Goal: Task Accomplishment & Management: Use online tool/utility

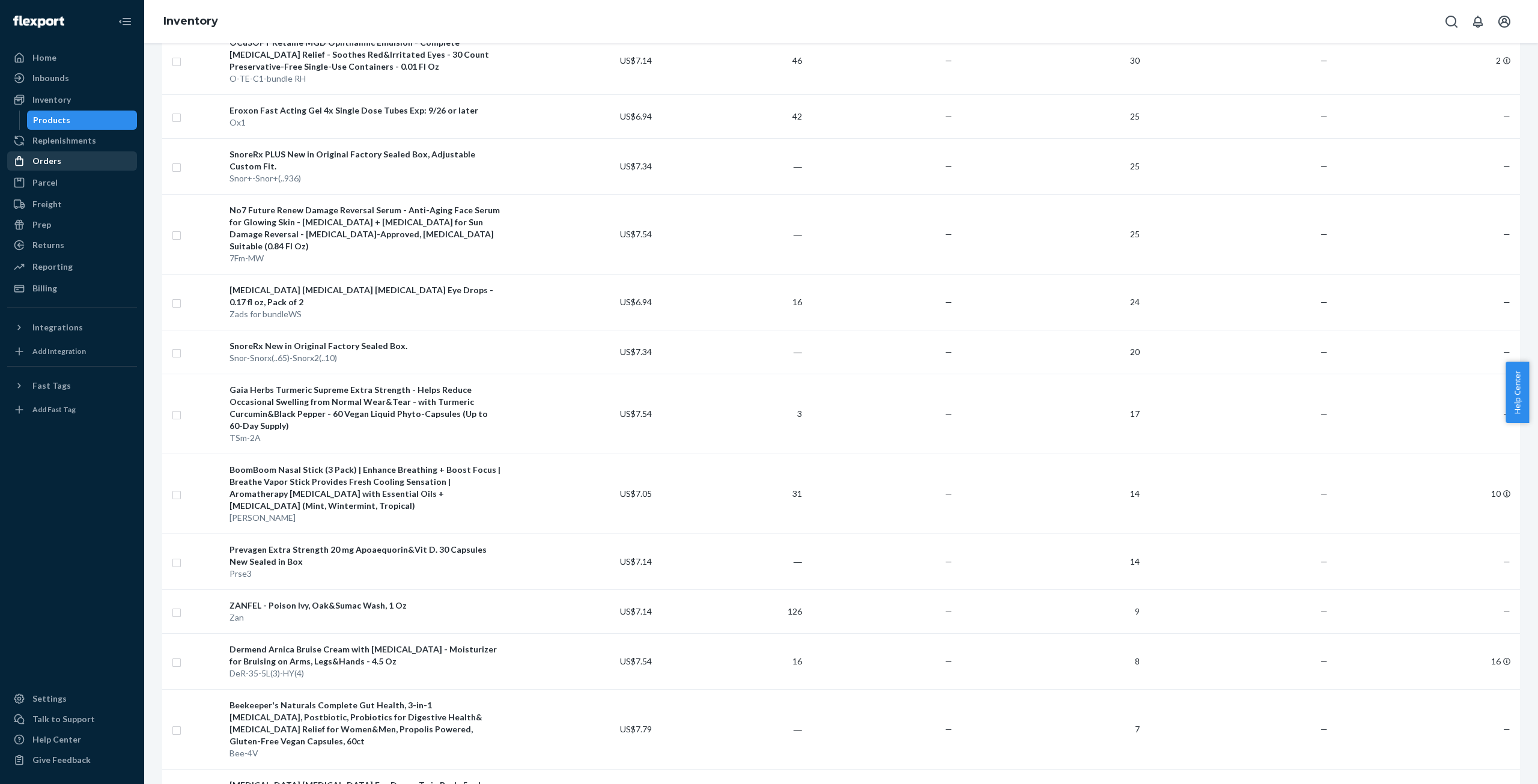
click at [57, 157] on div "Orders" at bounding box center [47, 161] width 29 height 12
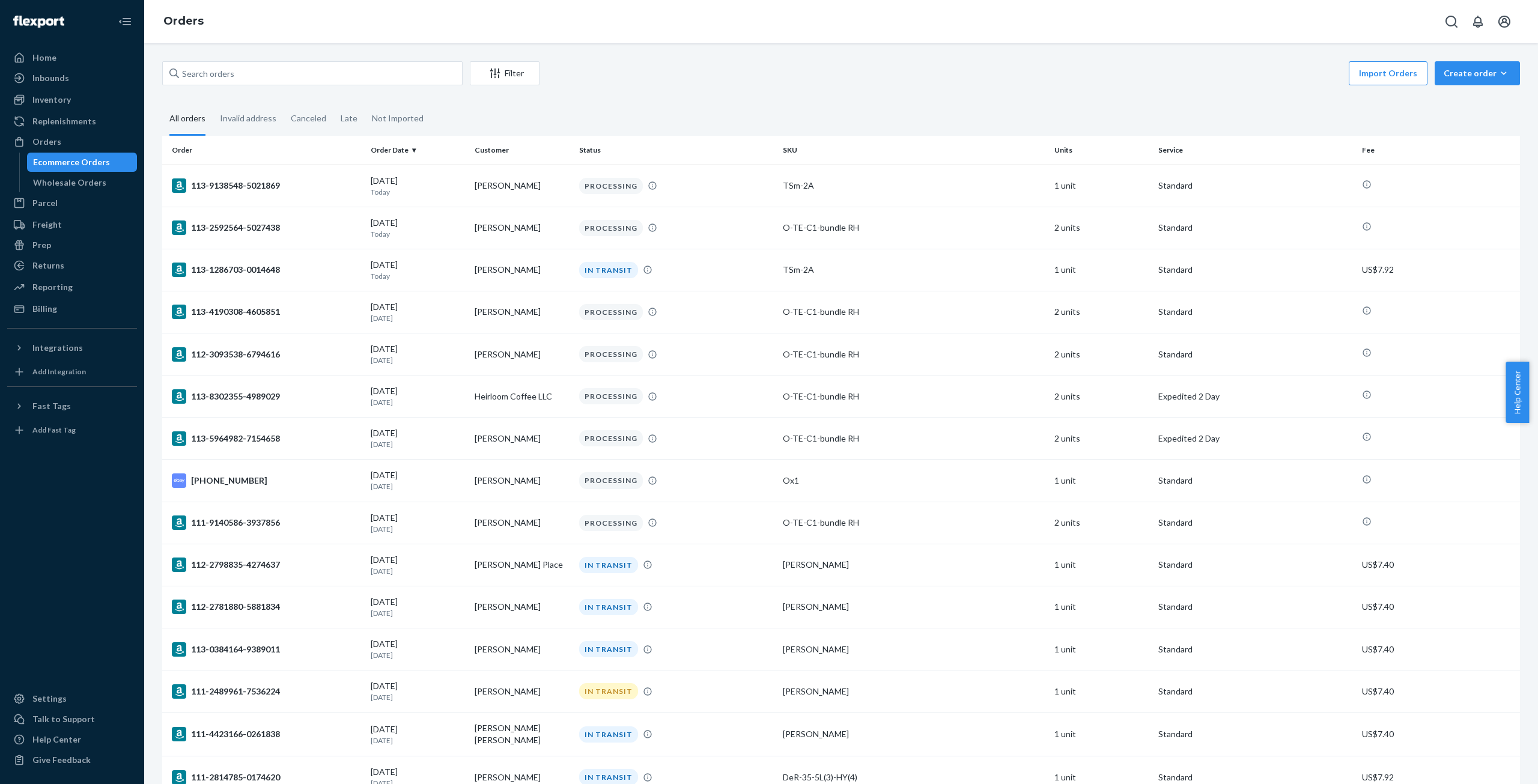
drag, startPoint x: 794, startPoint y: 90, endPoint x: 794, endPoint y: 101, distance: 11.0
drag, startPoint x: 794, startPoint y: 101, endPoint x: 56, endPoint y: 94, distance: 738.0
click at [53, 100] on div "Inventory" at bounding box center [52, 99] width 38 height 12
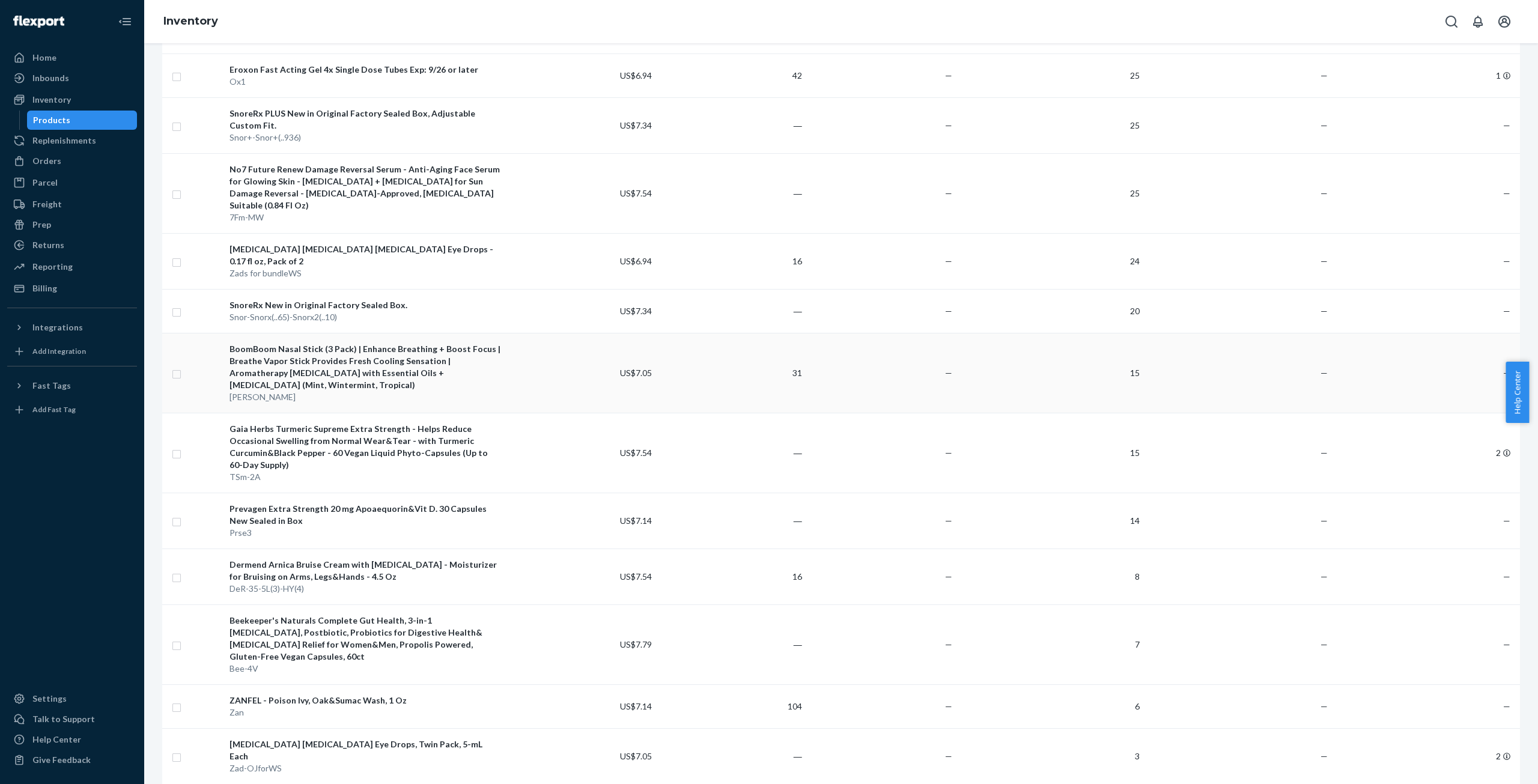
scroll to position [241, 0]
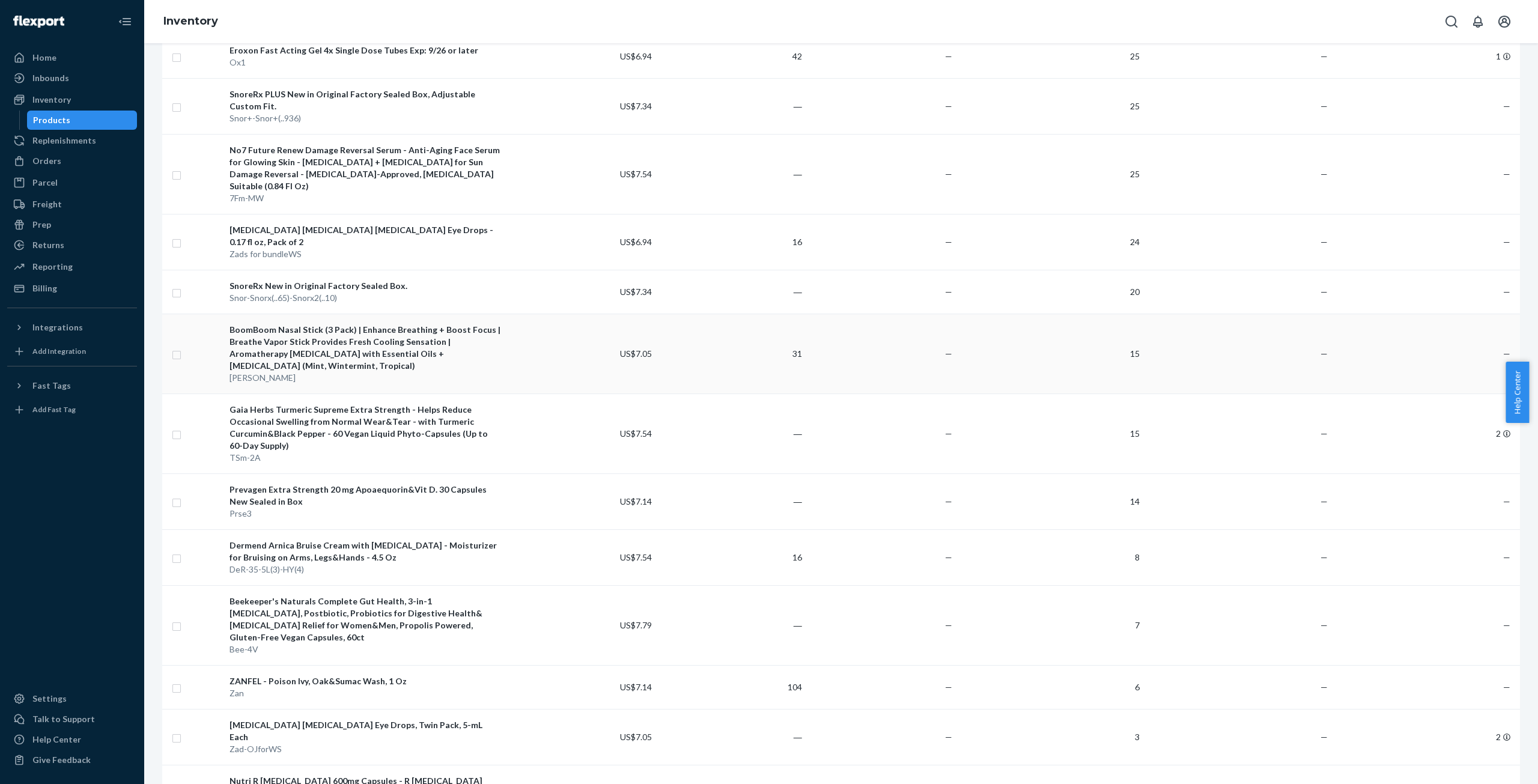
click at [408, 326] on div "BoomBoom Nasal Stick (3 Pack) | Enhance Breathing + Boost Focus | Breathe Vapor…" at bounding box center [365, 348] width 272 height 48
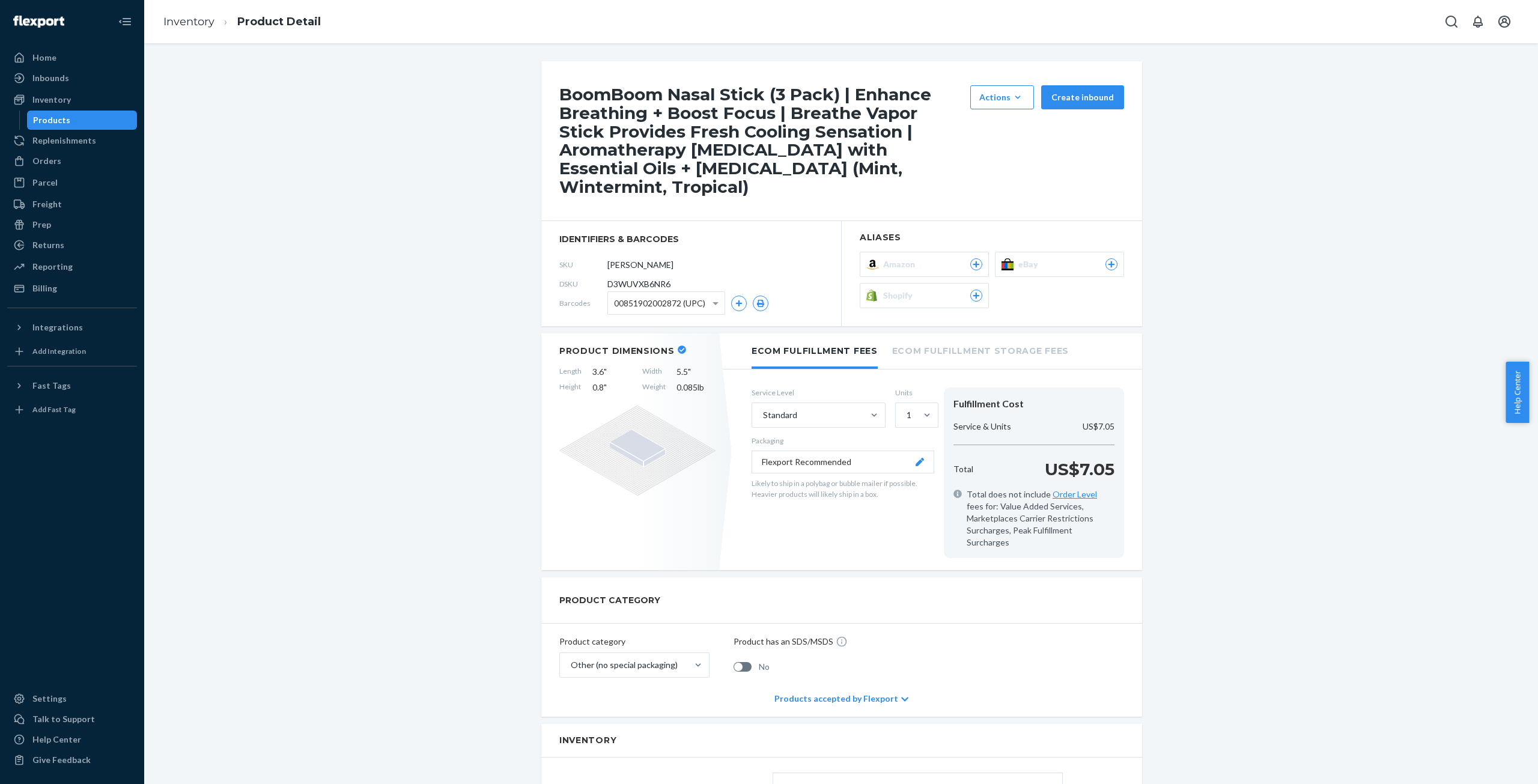
click at [941, 259] on div "Amazon" at bounding box center [933, 264] width 99 height 12
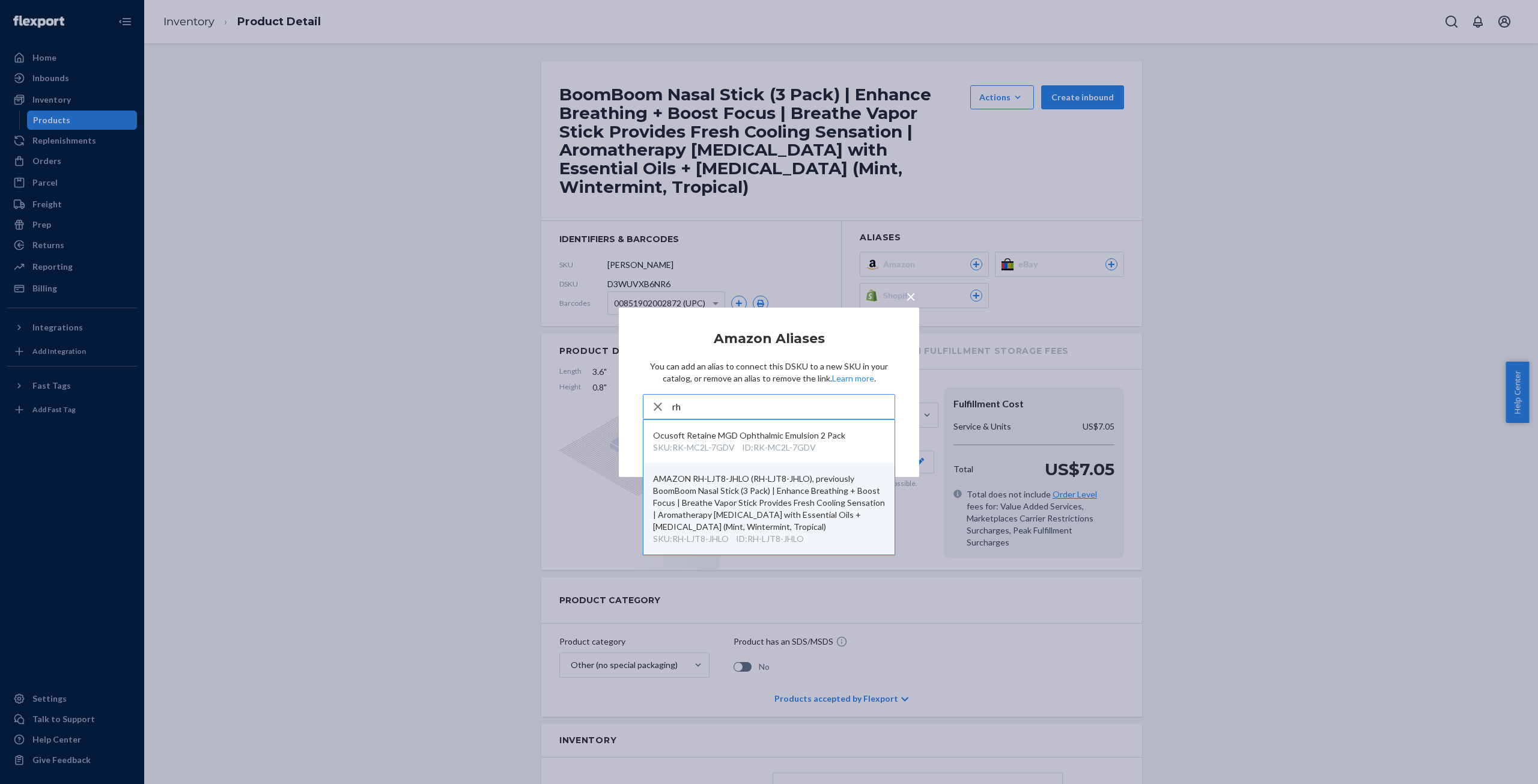
type input "rh"
click at [763, 503] on div "AMAZON RH-LJT8-JHLO (RH-LJT8-JHLO), previously BoomBoom Nasal Stick (3 Pack) | …" at bounding box center [769, 503] width 232 height 60
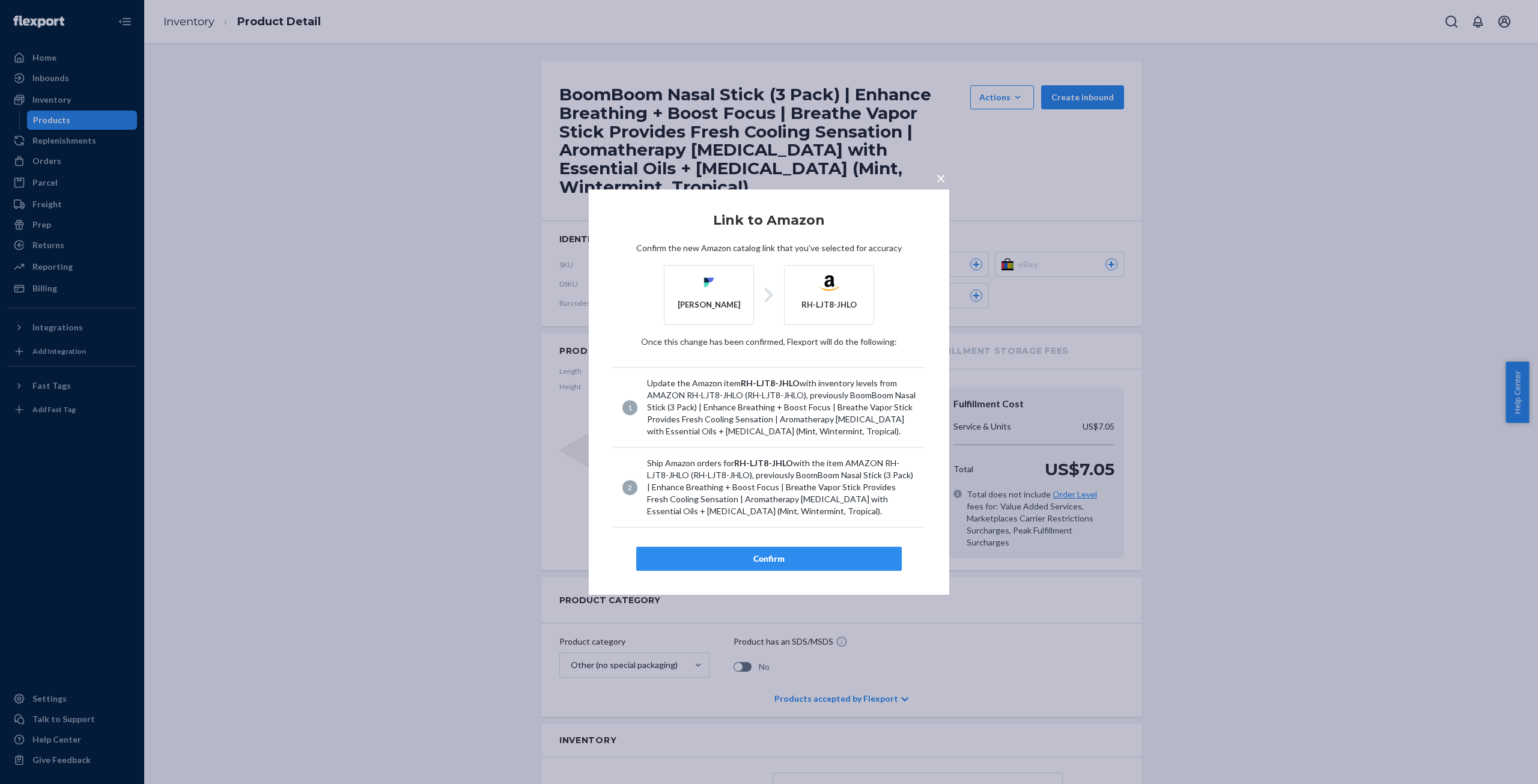
click at [768, 559] on div "Confirm" at bounding box center [769, 559] width 245 height 12
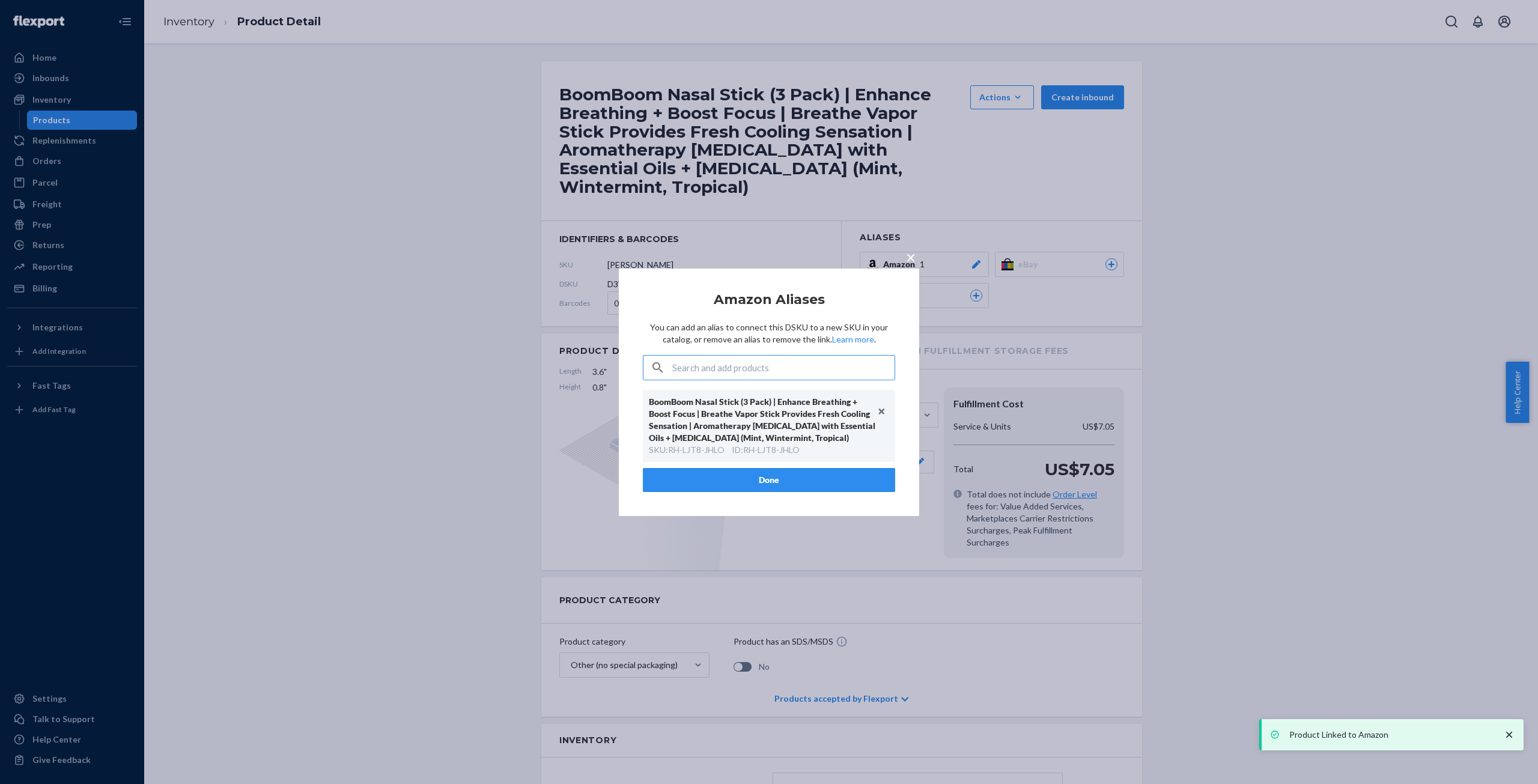
click at [772, 480] on button "Done" at bounding box center [769, 480] width 252 height 24
